Goal: Information Seeking & Learning: Learn about a topic

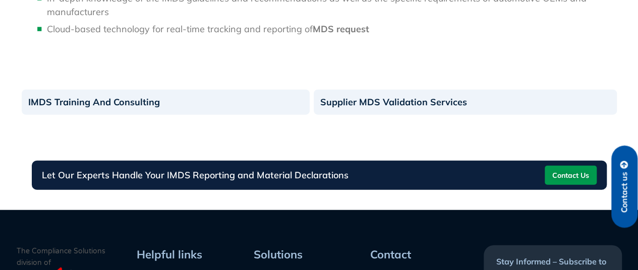
scroll to position [202, 0]
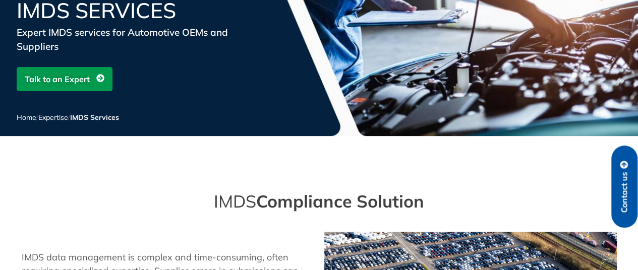
scroll to position [1013, 0]
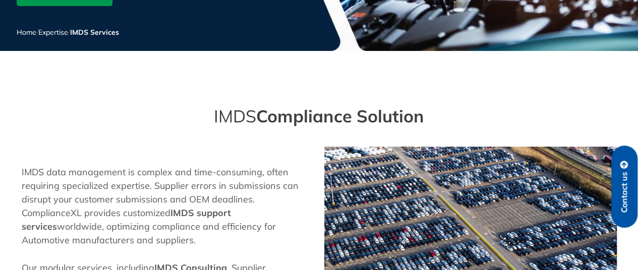
scroll to position [1378, 0]
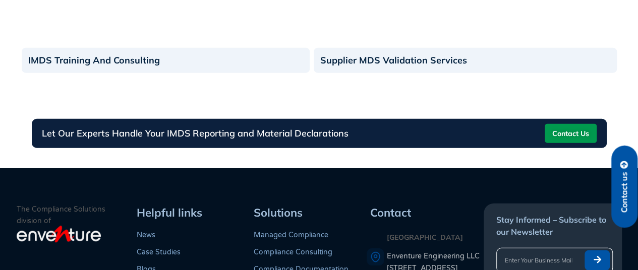
scroll to position [1378, 0]
